Goal: Go to known website: Access a specific website the user already knows

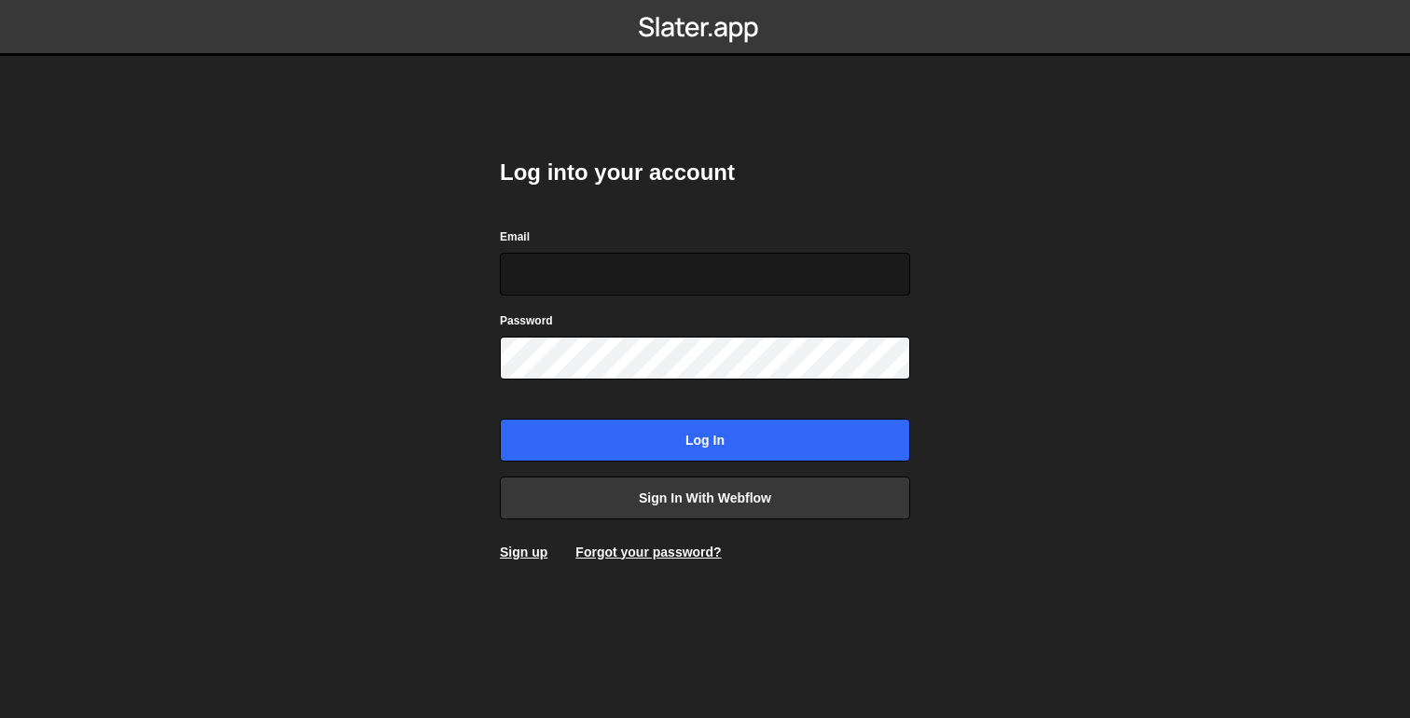
click at [646, 269] on input "Email" at bounding box center [705, 274] width 410 height 43
type input "[EMAIL_ADDRESS][DOMAIN_NAME]"
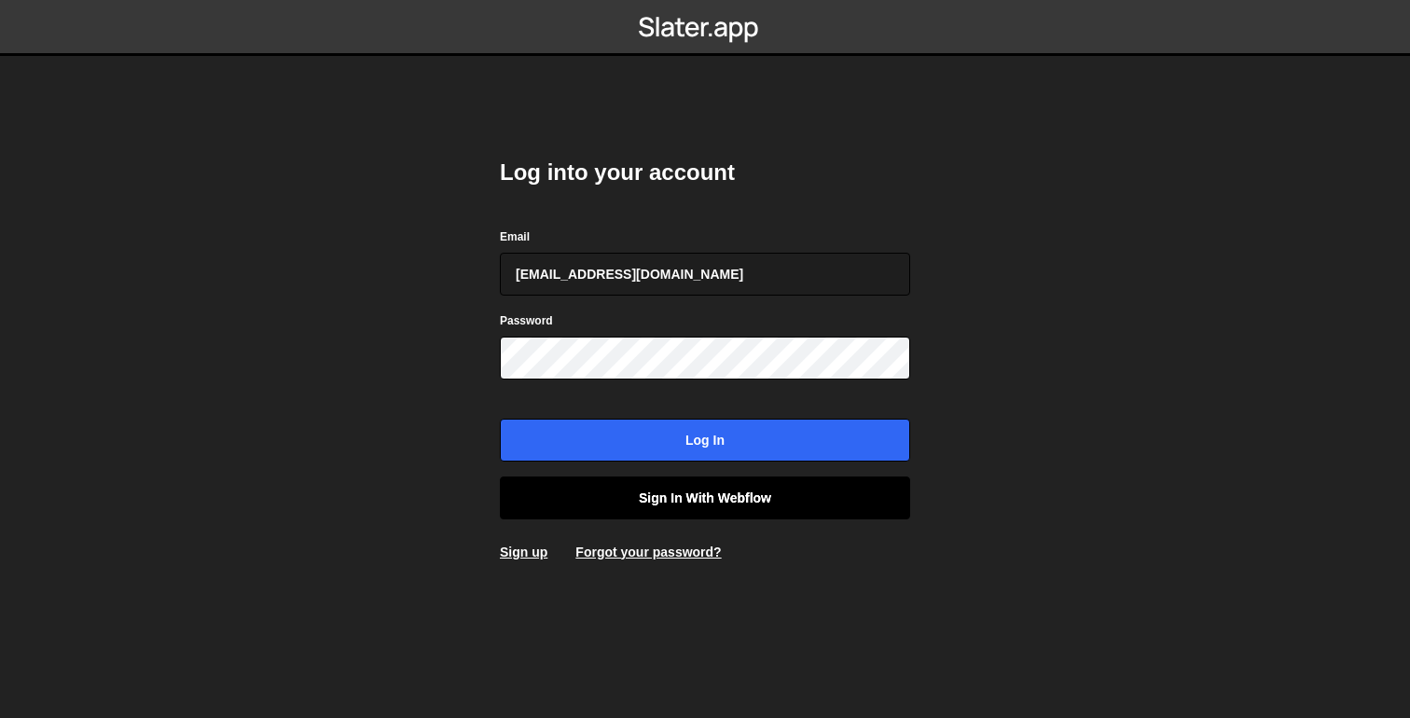
click at [611, 489] on link "Sign in with Webflow" at bounding box center [705, 498] width 410 height 43
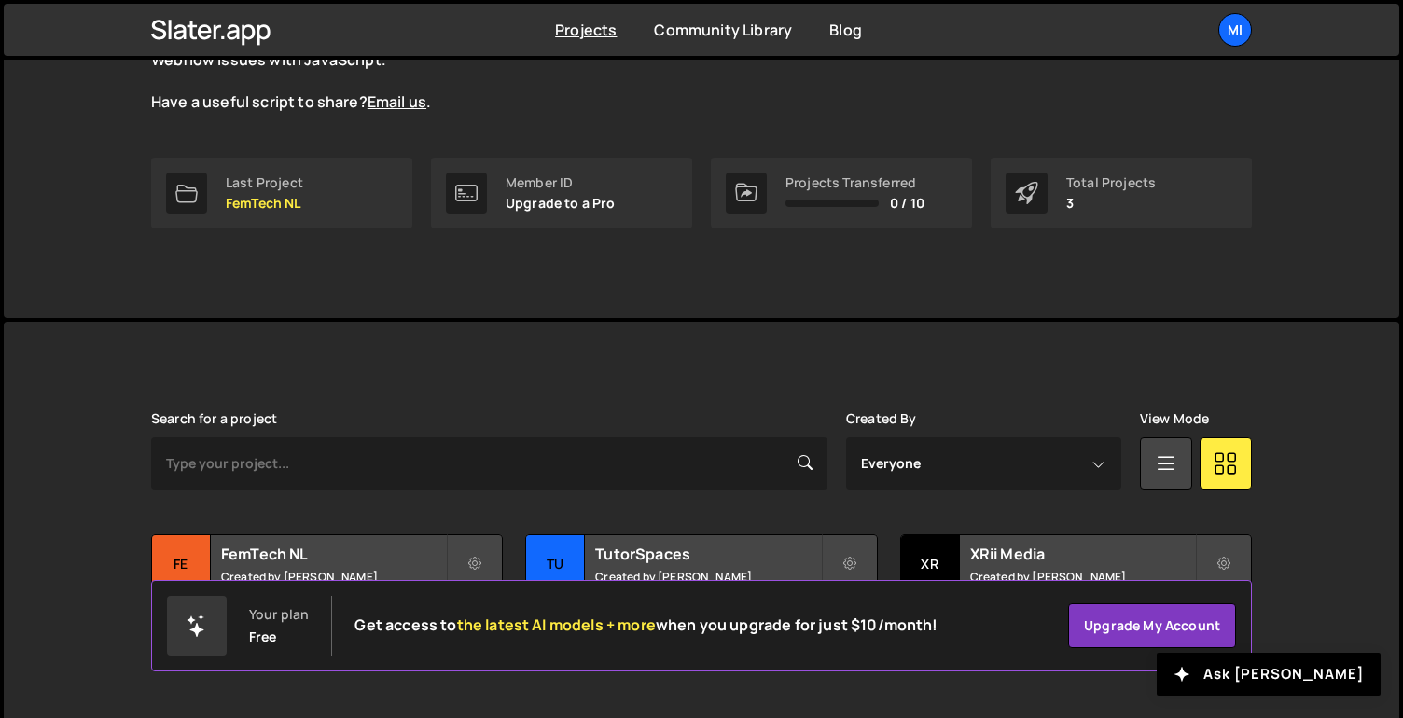
scroll to position [242, 0]
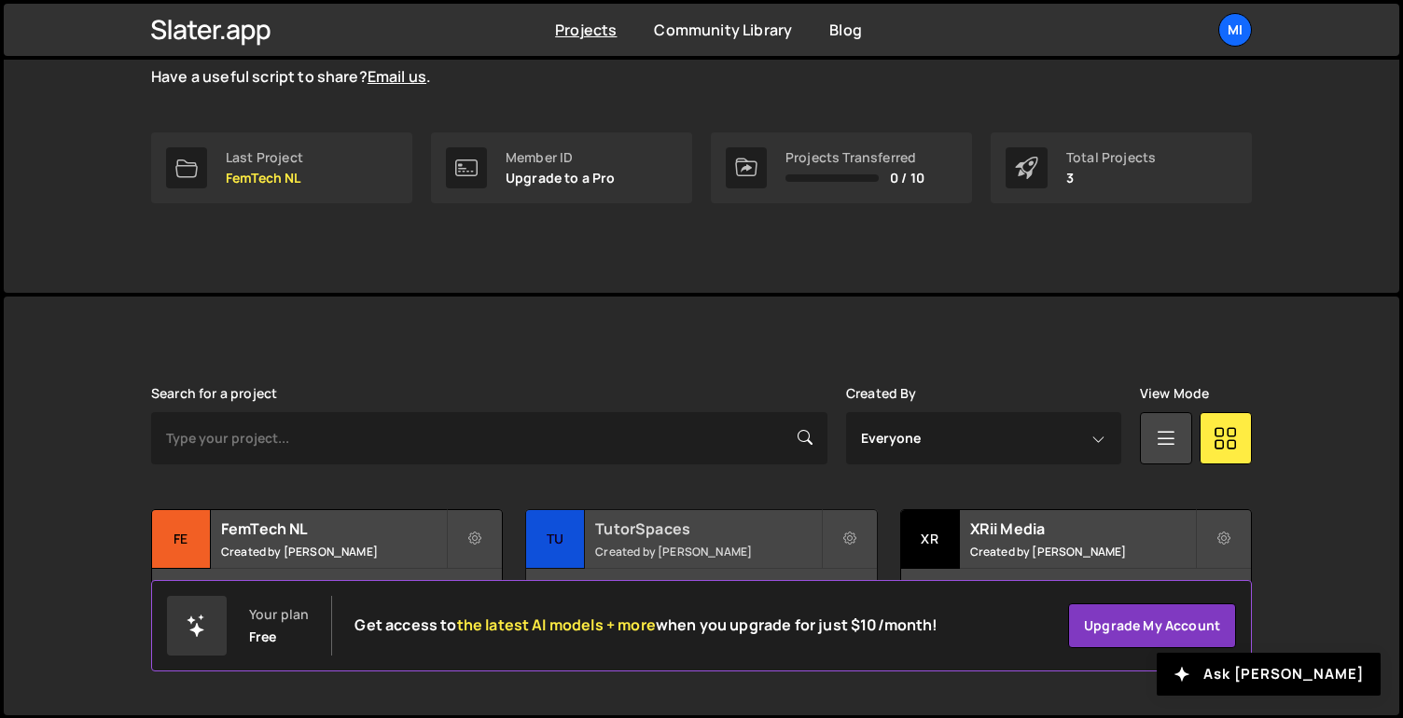
click at [659, 528] on h2 "TutorSpaces" at bounding box center [707, 529] width 225 height 21
